Goal: Navigation & Orientation: Find specific page/section

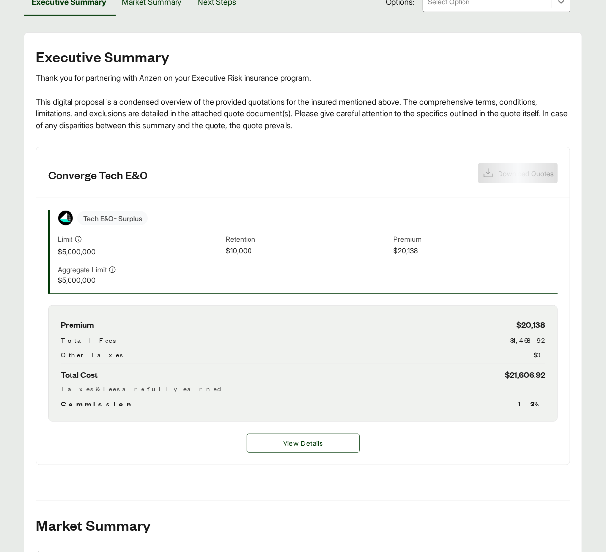
scroll to position [111, 0]
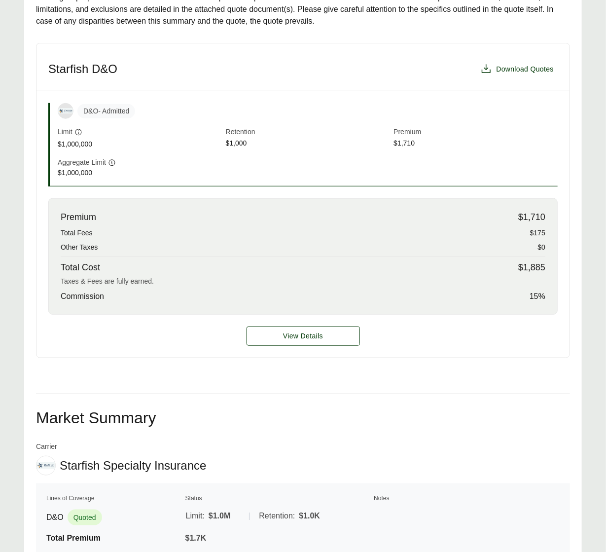
scroll to position [221, 0]
